Goal: Navigation & Orientation: Find specific page/section

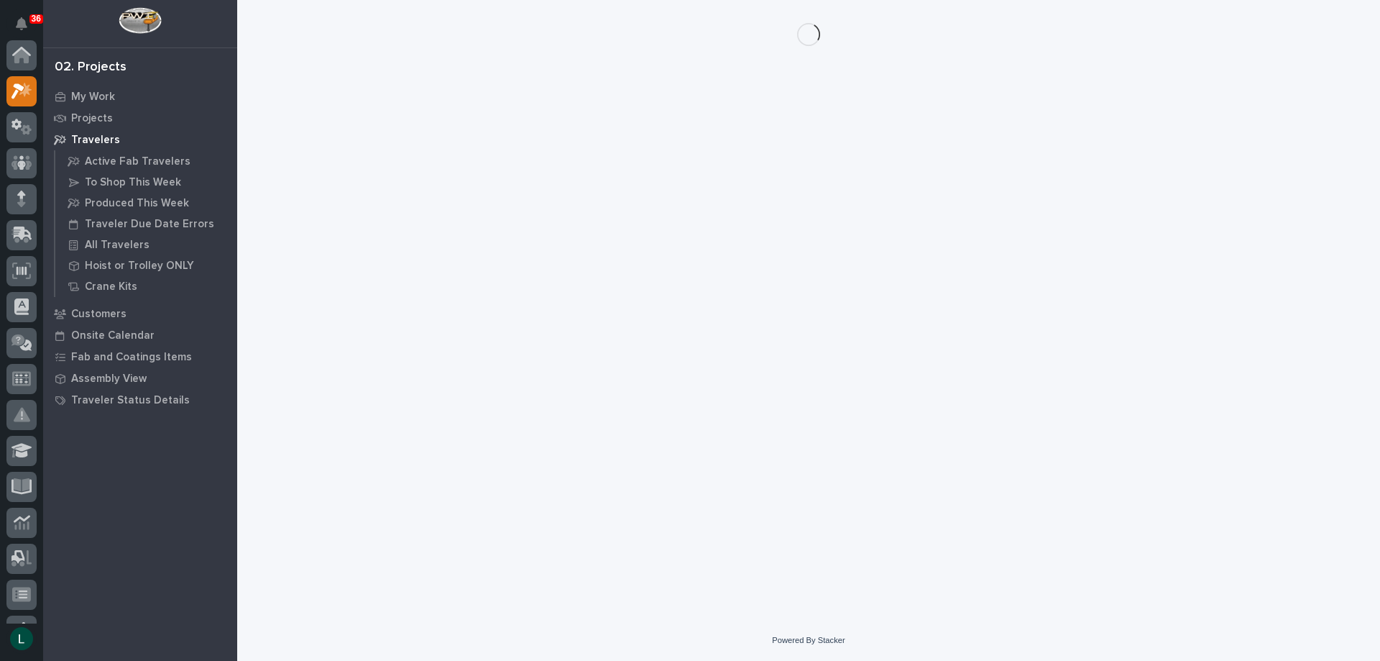
scroll to position [36, 0]
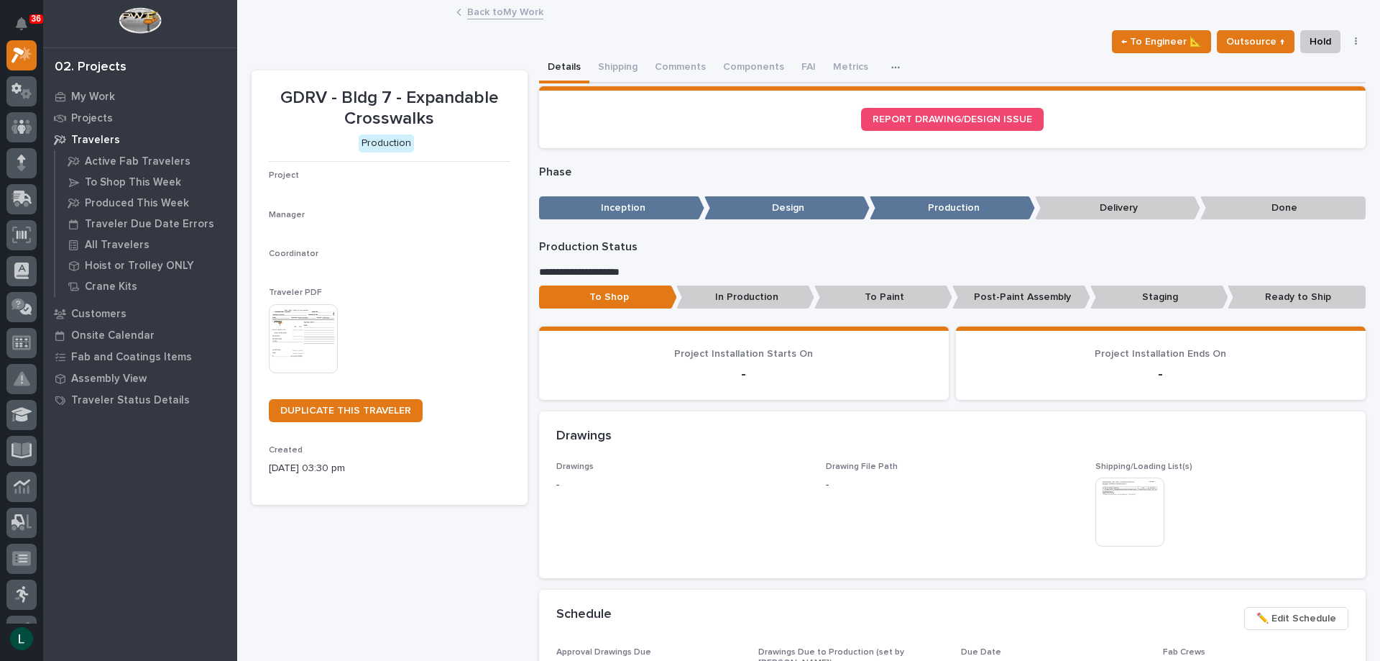
click at [908, 313] on div "To Shop In Production To Paint Post-Paint Assembly Staging Ready to Ship" at bounding box center [952, 299] width 827 height 29
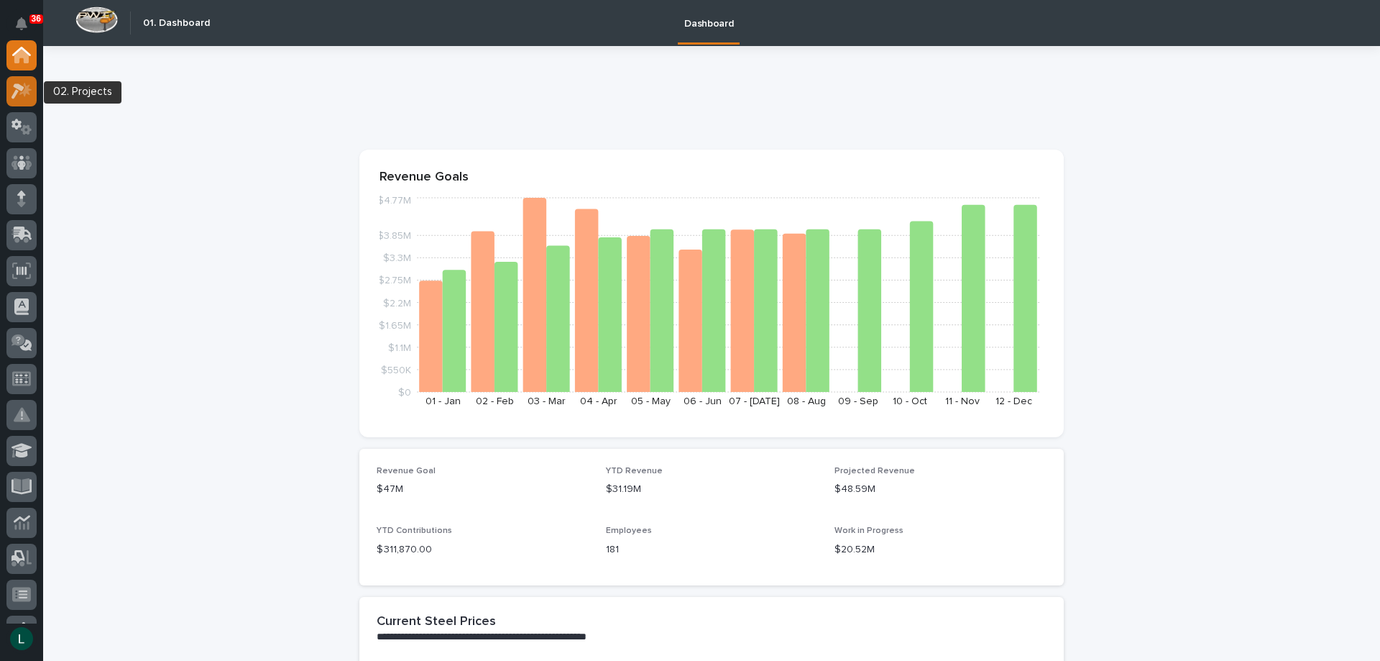
click at [21, 88] on icon at bounding box center [18, 91] width 13 height 16
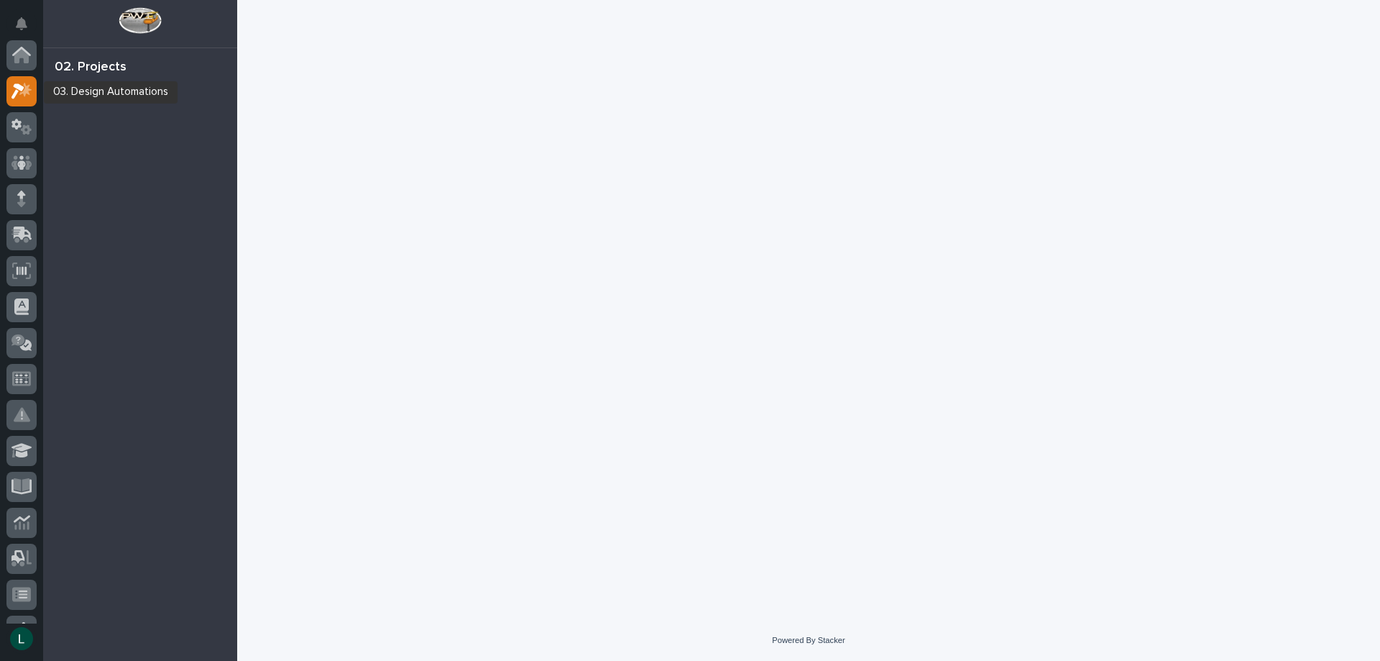
scroll to position [36, 0]
